Goal: Check status: Check status

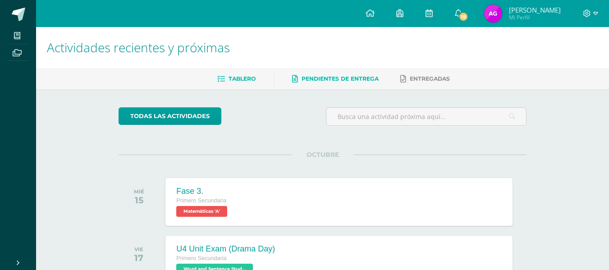
click at [358, 85] on link "Pendientes de entrega" at bounding box center [335, 79] width 87 height 14
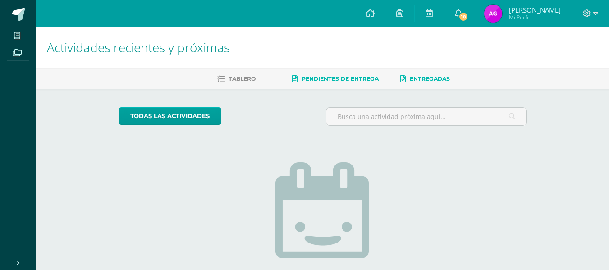
click at [430, 80] on span "Entregadas" at bounding box center [430, 78] width 40 height 7
click at [465, 17] on span "18" at bounding box center [463, 17] width 10 height 10
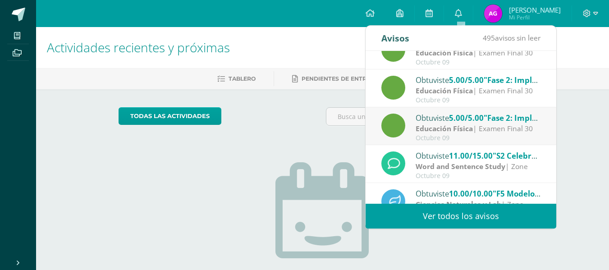
scroll to position [150, 0]
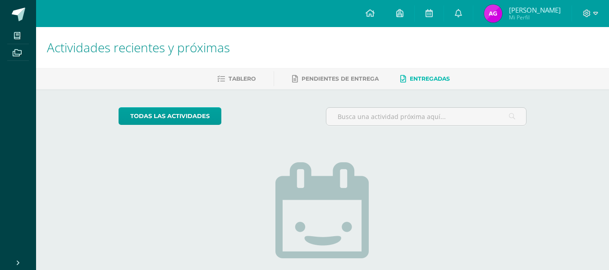
click at [591, 82] on ul "Tablero Pendientes de entrega Entregadas" at bounding box center [333, 78] width 573 height 15
